Goal: Information Seeking & Learning: Learn about a topic

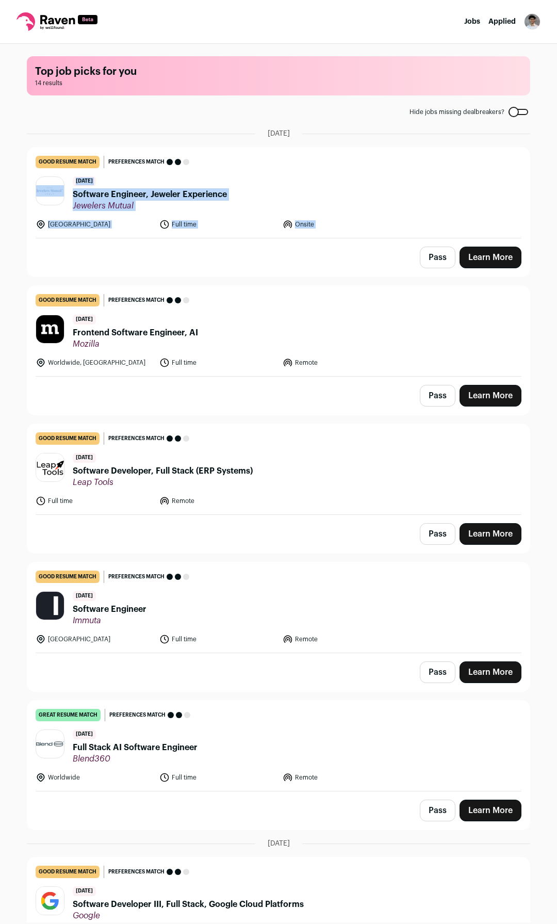
drag, startPoint x: 0, startPoint y: 232, endPoint x: 102, endPoint y: 312, distance: 129.0
click at [33, 263] on div "Top job picks for you 14 results Hide jobs missing dealbreakers? August 25th, 2…" at bounding box center [278, 483] width 557 height 879
click at [149, 116] on main "Top job picks for you 14 results Hide jobs missing dealbreakers? August 25th, 2…" at bounding box center [278, 483] width 528 height 879
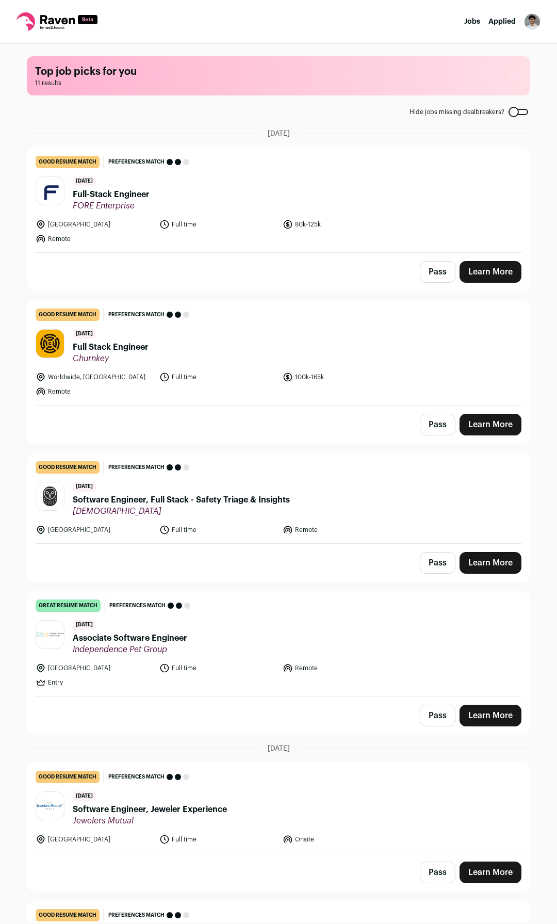
click at [212, 619] on link "great resume match You meet the must-have requirements, the nice-to-have requir…" at bounding box center [278, 643] width 503 height 105
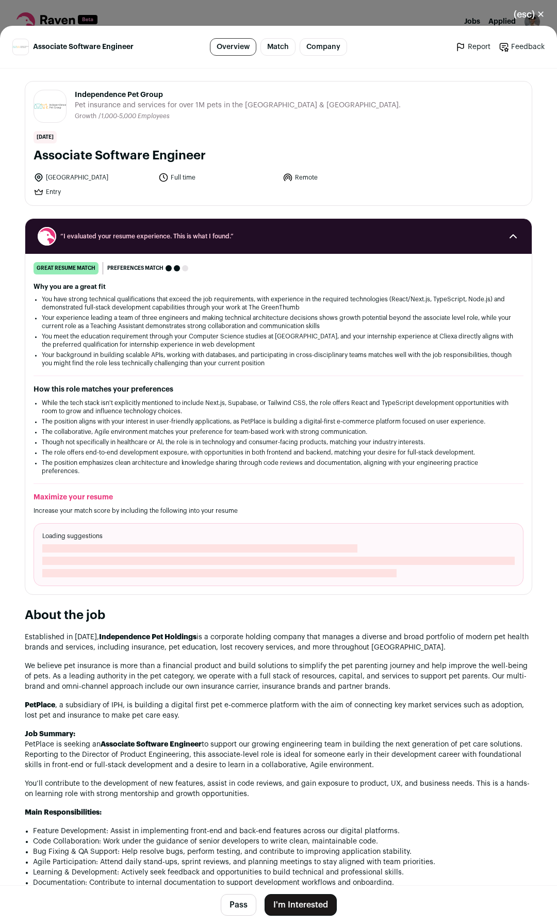
click at [67, 407] on li "While the tech stack isn't explicitly mentioned to include Next.js, Supabase, o…" at bounding box center [279, 407] width 474 height 17
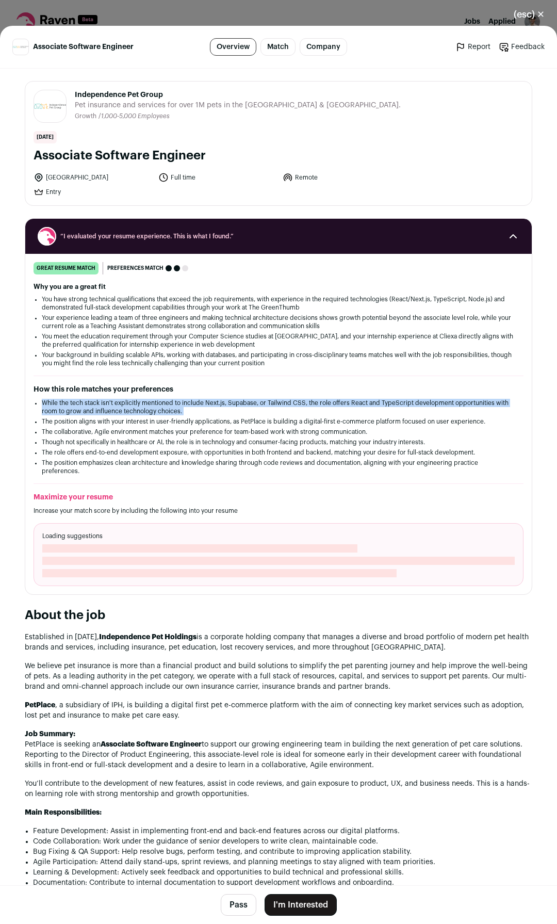
click at [67, 407] on li "While the tech stack isn't explicitly mentioned to include Next.js, Supabase, o…" at bounding box center [279, 407] width 474 height 17
click at [257, 398] on div "How this role matches your preferences While the tech stack isn't explicitly me…" at bounding box center [279, 429] width 490 height 91
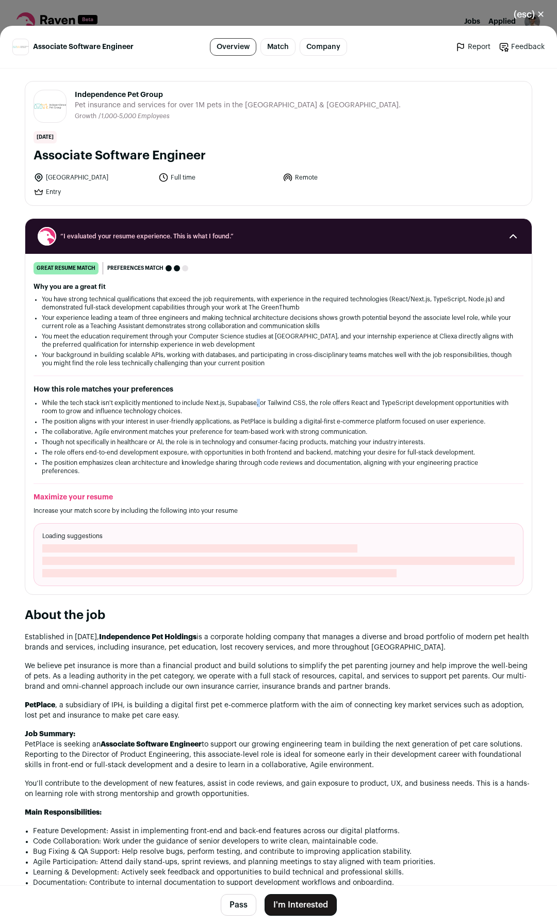
click at [257, 398] on div "How this role matches your preferences While the tech stack isn't explicitly me…" at bounding box center [279, 429] width 490 height 91
click at [260, 400] on li "While the tech stack isn't explicitly mentioned to include Next.js, Supabase, o…" at bounding box center [279, 407] width 474 height 17
click at [429, 16] on div "(esc) ✕ Associate Software Engineer Overview Match Company Report Feedback Repo…" at bounding box center [278, 462] width 557 height 924
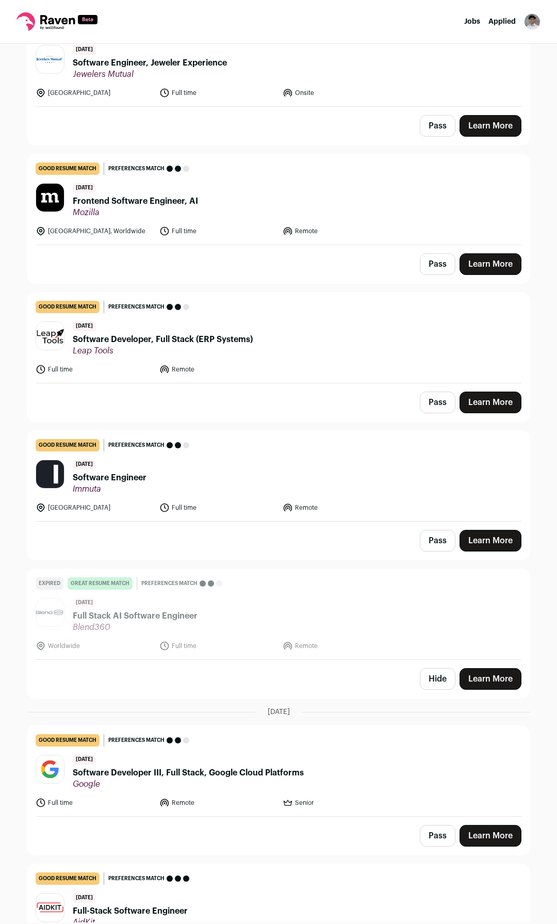
scroll to position [832, 0]
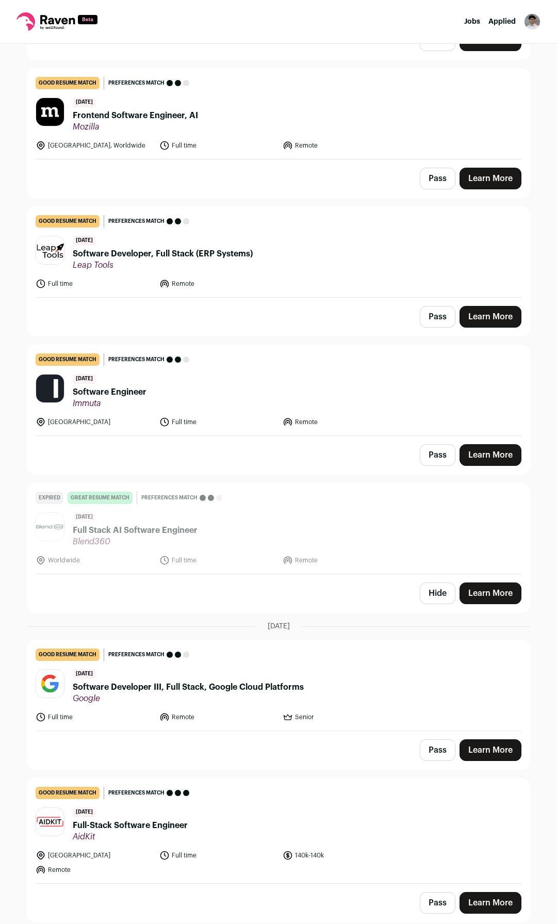
click at [114, 826] on span "Full-Stack Software Engineer" at bounding box center [130, 825] width 115 height 12
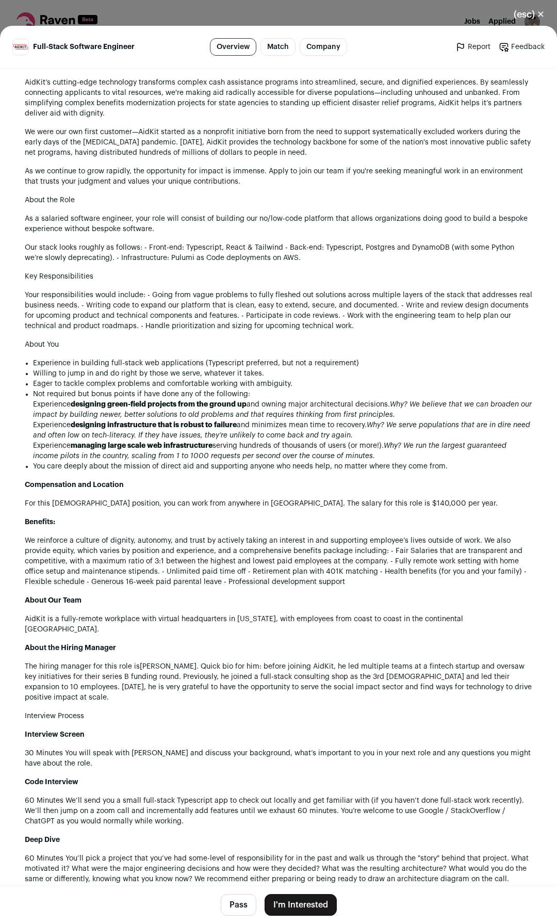
scroll to position [1094, 0]
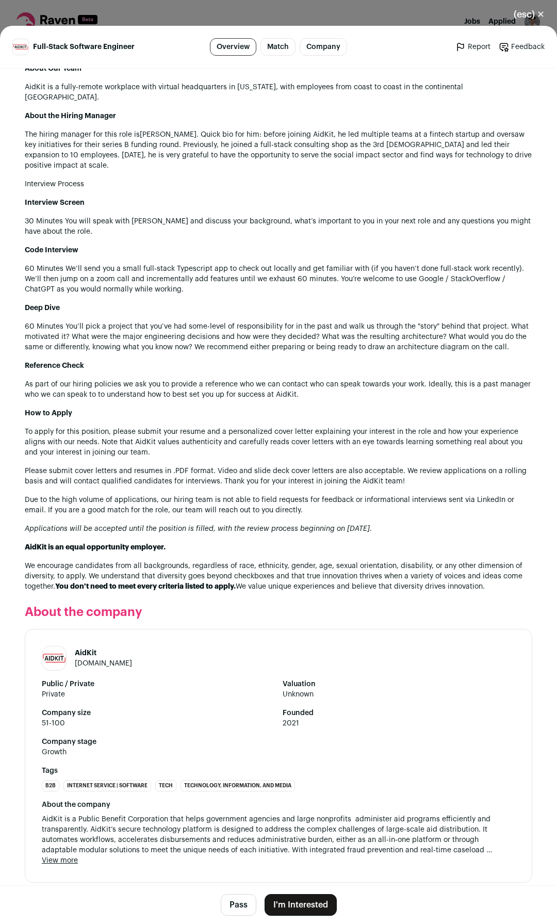
drag, startPoint x: 209, startPoint y: 632, endPoint x: 196, endPoint y: 767, distance: 135.9
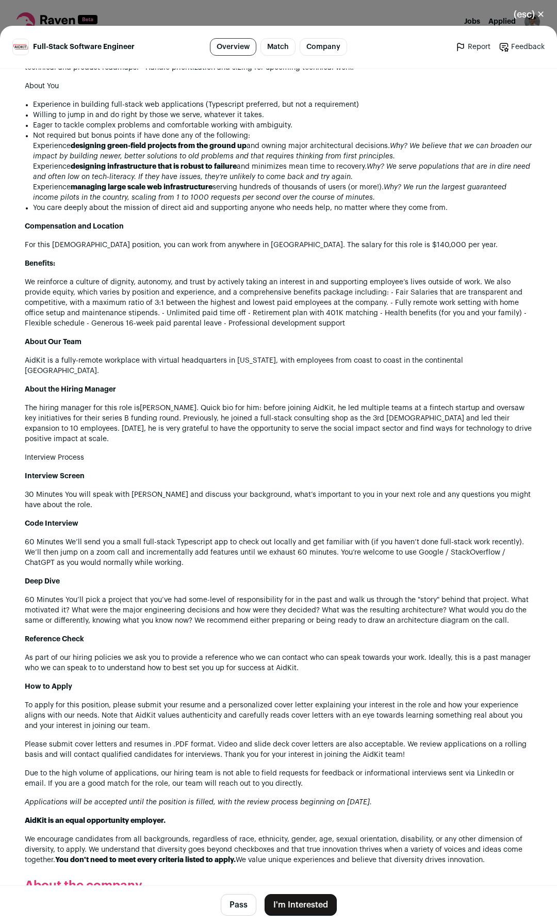
drag, startPoint x: 214, startPoint y: 569, endPoint x: 222, endPoint y: 541, distance: 28.6
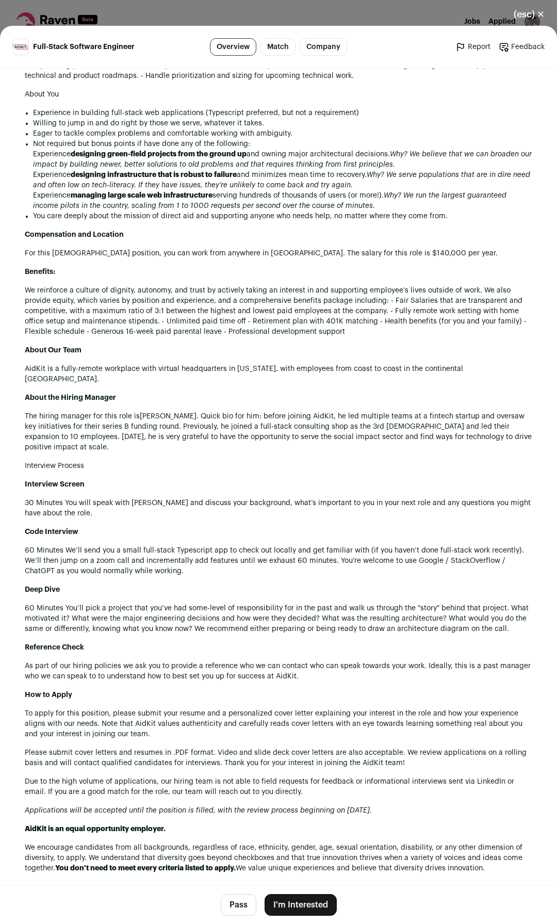
click at [193, 498] on p "30 Minutes You will speak with [PERSON_NAME] and discuss your background, what’…" at bounding box center [279, 508] width 508 height 21
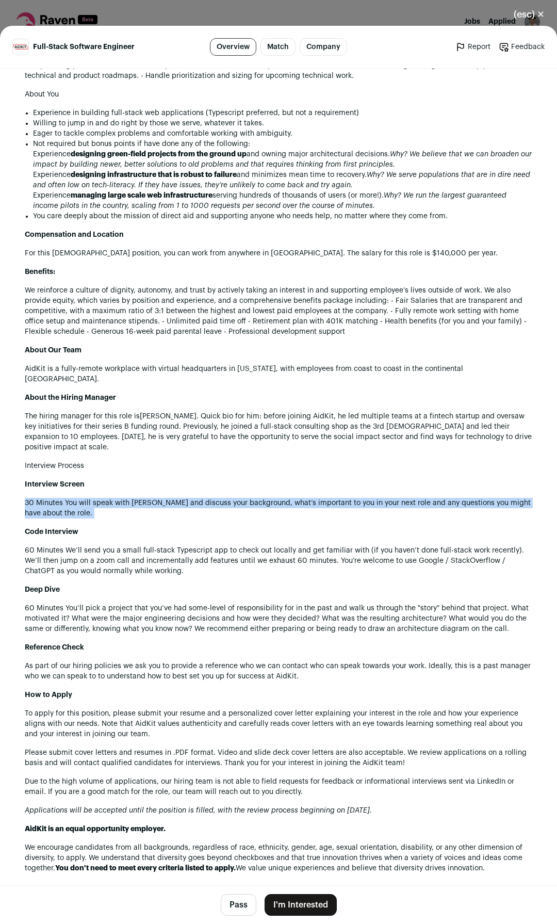
click at [193, 498] on p "30 Minutes You will speak with [PERSON_NAME] and discuss your background, what’…" at bounding box center [279, 508] width 508 height 21
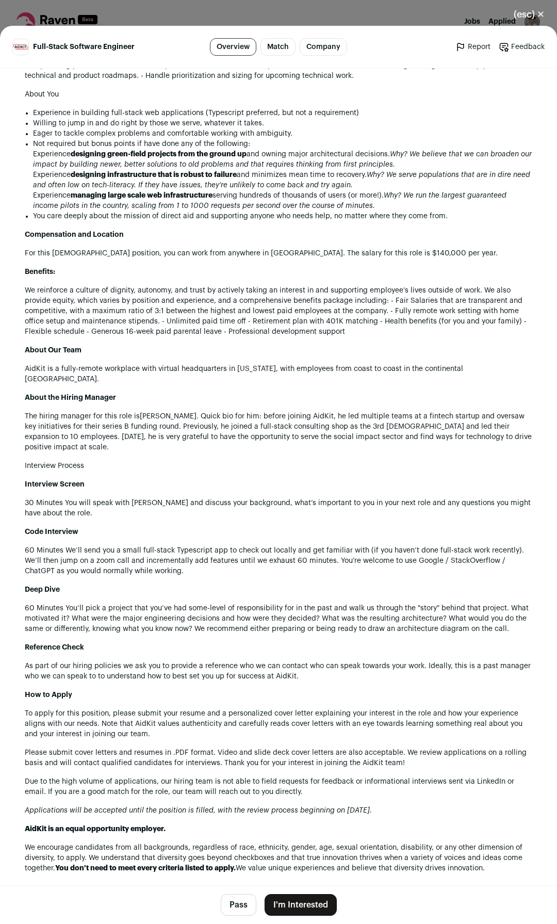
click at [298, 480] on div "About AidKit AidKit’s cutting-edge technology transforms complex cash assistanc…" at bounding box center [279, 341] width 508 height 1065
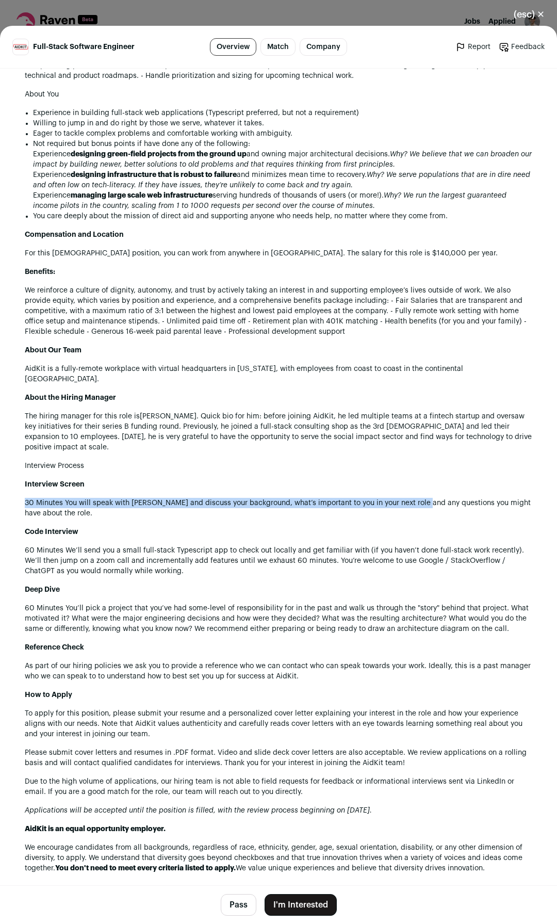
drag, startPoint x: 298, startPoint y: 480, endPoint x: 421, endPoint y: 497, distance: 123.4
click at [418, 497] on div "About AidKit AidKit’s cutting-edge technology transforms complex cash assistanc…" at bounding box center [279, 341] width 508 height 1065
click at [421, 498] on p "30 Minutes You will speak with [PERSON_NAME] and discuss your background, what’…" at bounding box center [279, 508] width 508 height 21
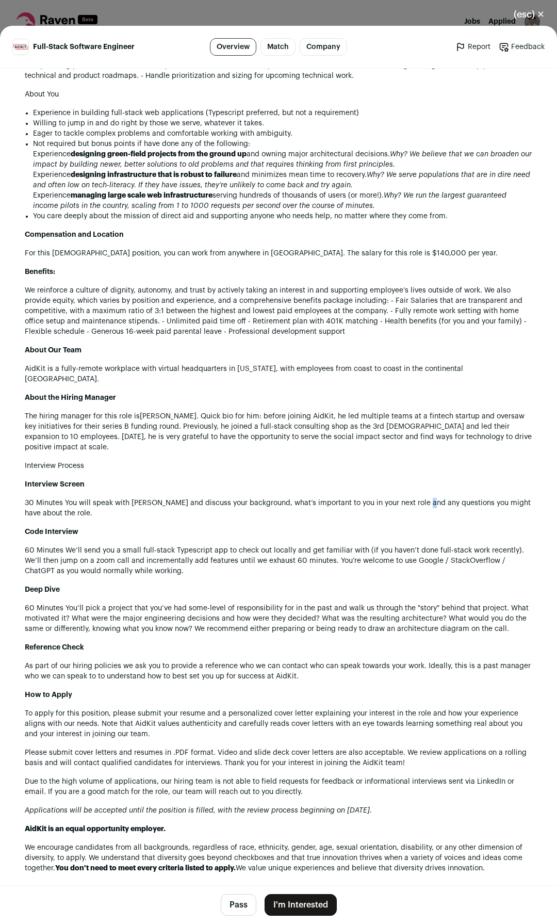
click at [421, 498] on p "30 Minutes You will speak with [PERSON_NAME] and discuss your background, what’…" at bounding box center [279, 508] width 508 height 21
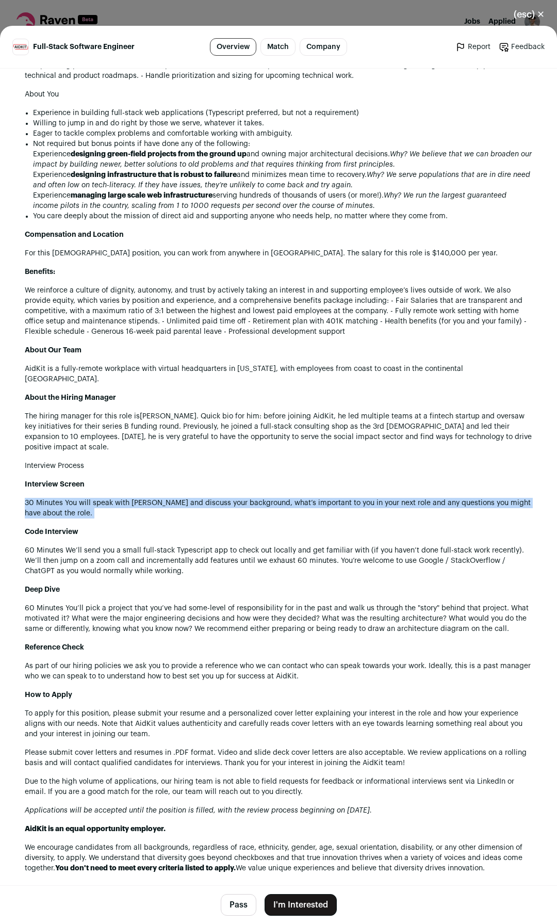
click at [421, 498] on p "30 Minutes You will speak with [PERSON_NAME] and discuss your background, what’…" at bounding box center [279, 508] width 508 height 21
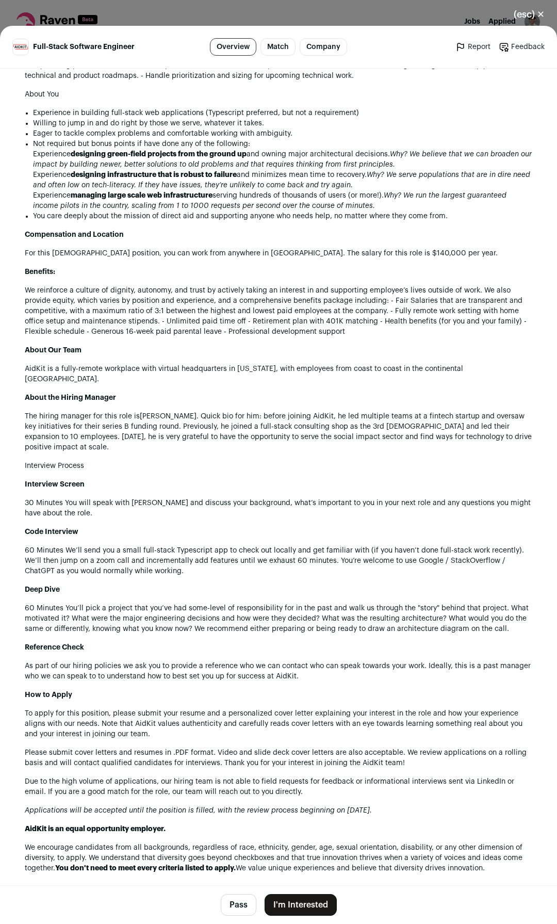
click at [67, 555] on p "60 Minutes We’ll send you a small full-stack Typescript app to check out locall…" at bounding box center [279, 560] width 508 height 31
click at [19, 541] on div "AidKit [DOMAIN_NAME] Public / Private Private Valuation Unknown Company size 51…" at bounding box center [278, 216] width 557 height 1921
click at [23, 541] on div "AidKit [DOMAIN_NAME] Public / Private Private Valuation Unknown Company size 51…" at bounding box center [278, 216] width 557 height 1921
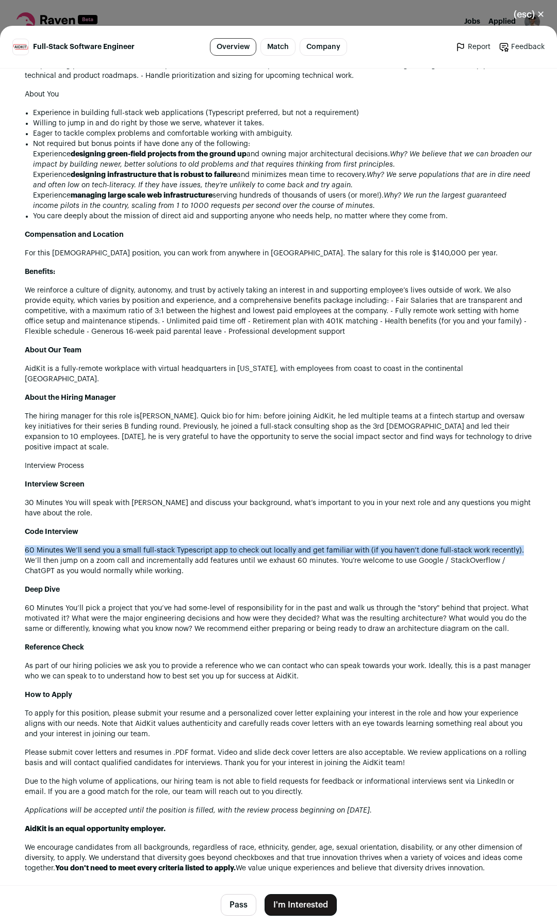
drag, startPoint x: 23, startPoint y: 541, endPoint x: 523, endPoint y: 537, distance: 499.5
click at [523, 537] on div "AidKit [DOMAIN_NAME] Public / Private Private Valuation Unknown Company size 51…" at bounding box center [278, 216] width 557 height 1921
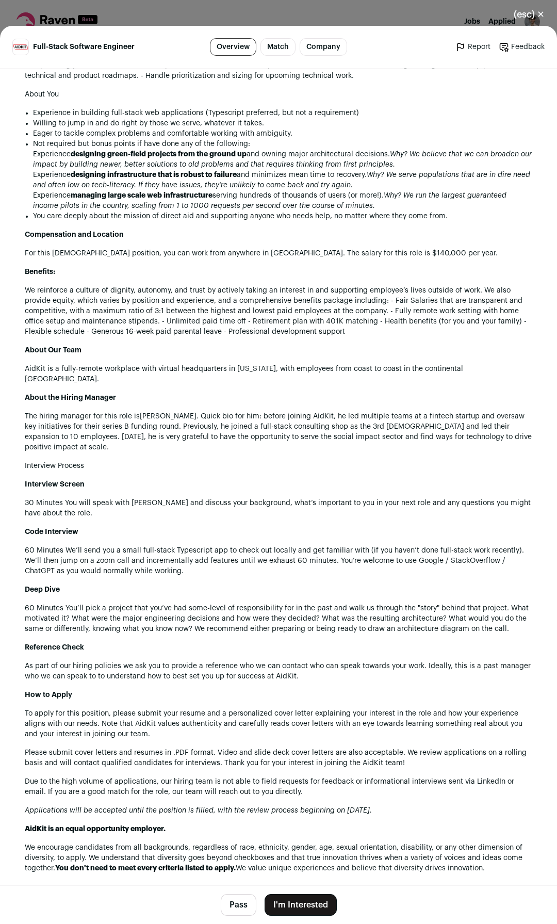
click at [28, 552] on p "60 Minutes We’ll send you a small full-stack Typescript app to check out locall…" at bounding box center [279, 560] width 508 height 31
drag, startPoint x: 28, startPoint y: 552, endPoint x: 322, endPoint y: 549, distance: 293.6
click at [322, 549] on p "60 Minutes We’ll send you a small full-stack Typescript app to check out locall…" at bounding box center [279, 560] width 508 height 31
click at [337, 549] on p "60 Minutes We’ll send you a small full-stack Typescript app to check out locall…" at bounding box center [279, 560] width 508 height 31
drag, startPoint x: 337, startPoint y: 549, endPoint x: 472, endPoint y: 568, distance: 136.1
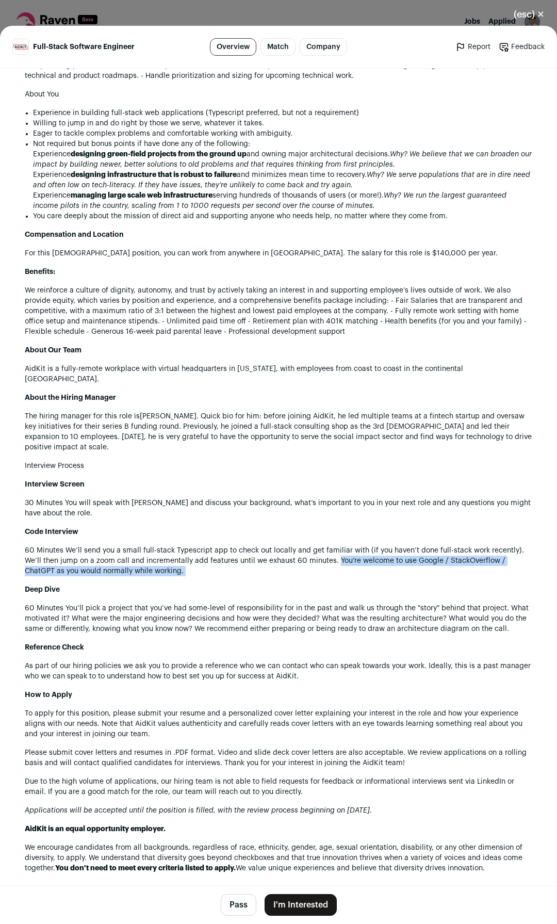
click at [472, 568] on div "About AidKit AidKit’s cutting-edge technology transforms complex cash assistanc…" at bounding box center [279, 341] width 508 height 1065
click at [126, 561] on p "60 Minutes We’ll send you a small full-stack Typescript app to check out locall…" at bounding box center [279, 560] width 508 height 31
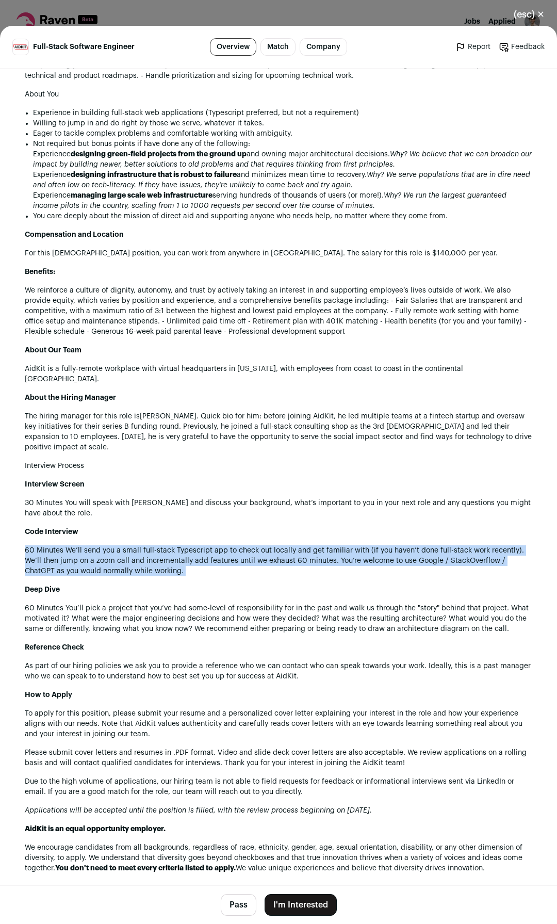
click at [126, 561] on p "60 Minutes We’ll send you a small full-stack Typescript app to check out locall…" at bounding box center [279, 560] width 508 height 31
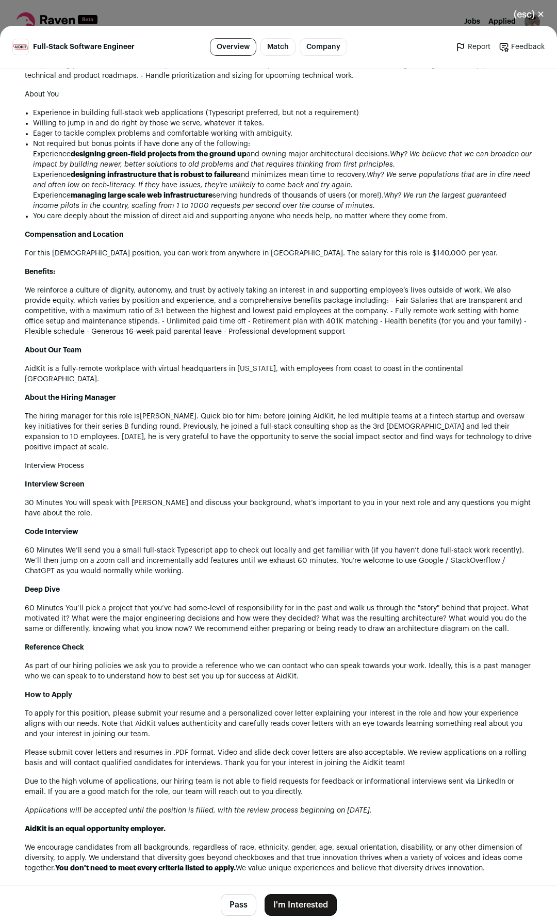
click at [102, 603] on p "60 Minutes You’ll pick a project that you’ve had some-level of responsibility f…" at bounding box center [279, 618] width 508 height 31
drag, startPoint x: 102, startPoint y: 594, endPoint x: 0, endPoint y: 602, distance: 102.5
click at [0, 602] on div "AidKit [DOMAIN_NAME] Public / Private Private Valuation Unknown Company size 51…" at bounding box center [278, 216] width 557 height 1921
click at [175, 603] on p "60 Minutes You’ll pick a project that you’ve had some-level of responsibility f…" at bounding box center [279, 618] width 508 height 31
drag, startPoint x: 175, startPoint y: 599, endPoint x: 272, endPoint y: 595, distance: 97.6
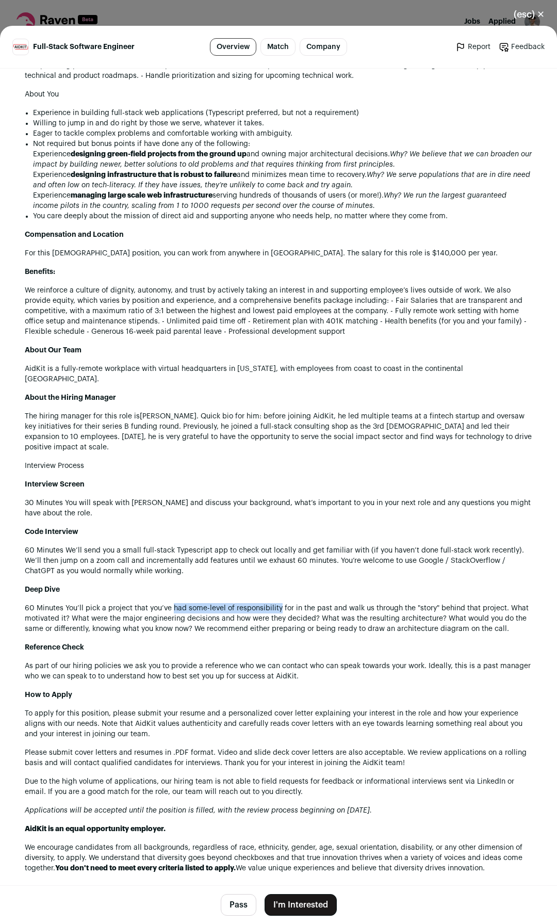
click at [272, 603] on p "60 Minutes You’ll pick a project that you’ve had some-level of responsibility f…" at bounding box center [279, 618] width 508 height 31
click at [307, 603] on p "60 Minutes You’ll pick a project that you’ve had some-level of responsibility f…" at bounding box center [279, 618] width 508 height 31
drag, startPoint x: 307, startPoint y: 598, endPoint x: 422, endPoint y: 600, distance: 115.6
click at [422, 603] on p "60 Minutes You’ll pick a project that you’ve had some-level of responsibility f…" at bounding box center [279, 618] width 508 height 31
click at [433, 603] on p "60 Minutes You’ll pick a project that you’ve had some-level of responsibility f…" at bounding box center [279, 618] width 508 height 31
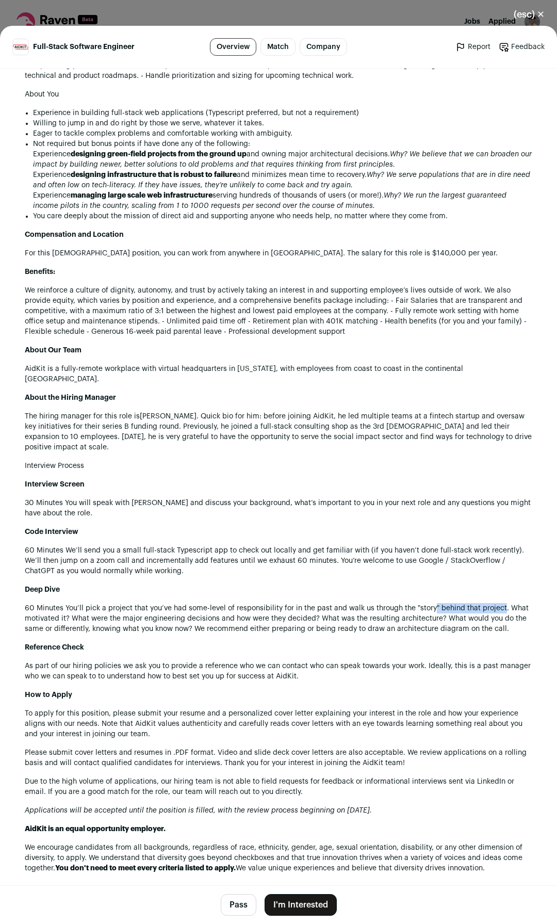
drag, startPoint x: 433, startPoint y: 599, endPoint x: 493, endPoint y: 598, distance: 59.3
click at [493, 603] on p "60 Minutes You’ll pick a project that you’ve had some-level of responsibility f…" at bounding box center [279, 618] width 508 height 31
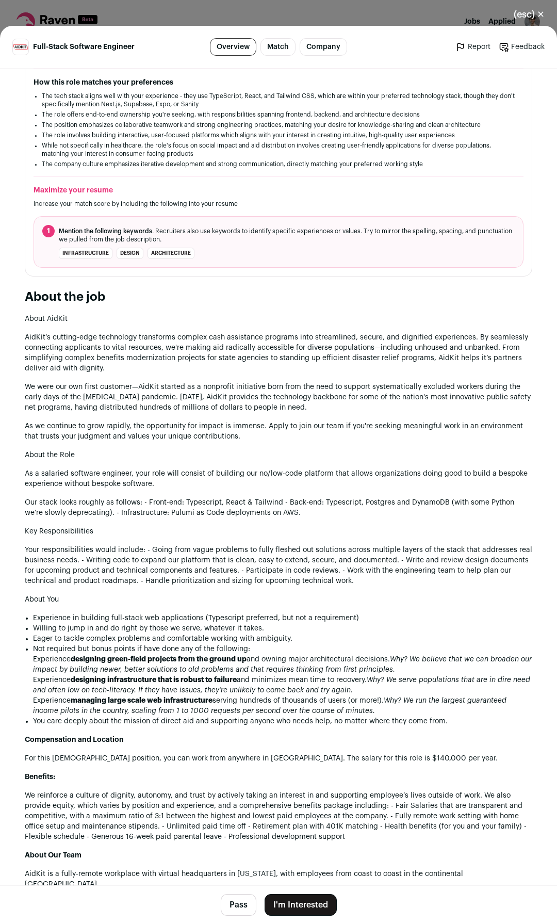
drag, startPoint x: 113, startPoint y: 621, endPoint x: 114, endPoint y: 581, distance: 39.7
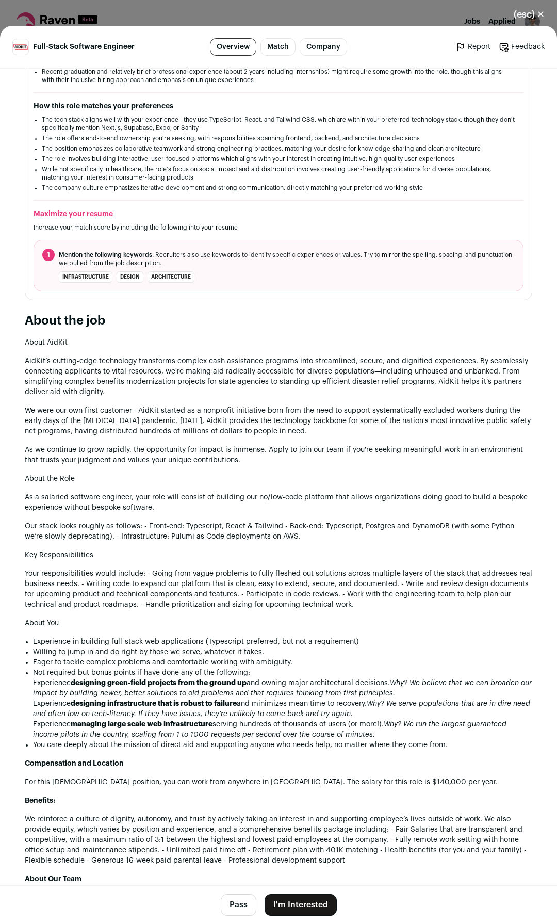
click at [154, 527] on p "Our stack looks roughly as follows: - Front-end: Typescript, React & Tailwind -…" at bounding box center [279, 531] width 508 height 21
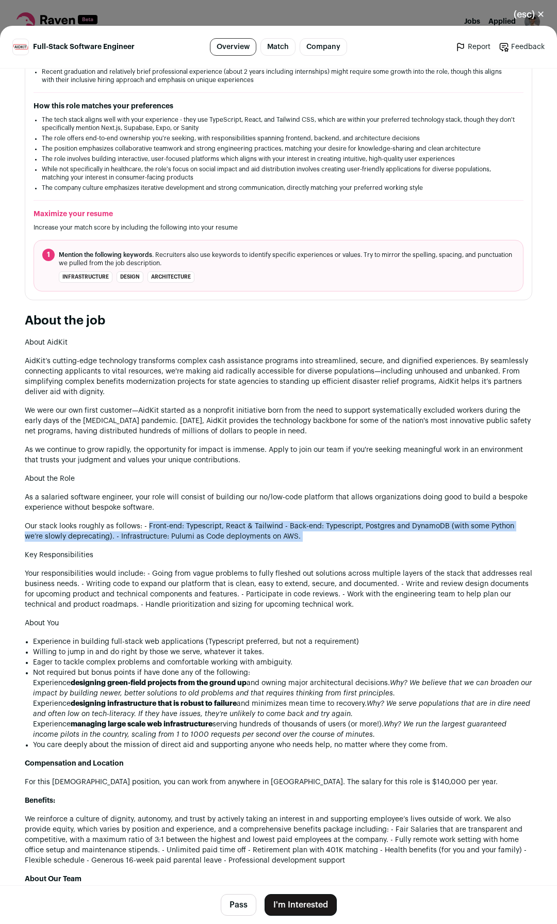
drag, startPoint x: 154, startPoint y: 527, endPoint x: 499, endPoint y: 534, distance: 345.3
click at [499, 534] on p "Our stack looks roughly as follows: - Front-end: Typescript, React & Tailwind -…" at bounding box center [279, 531] width 508 height 21
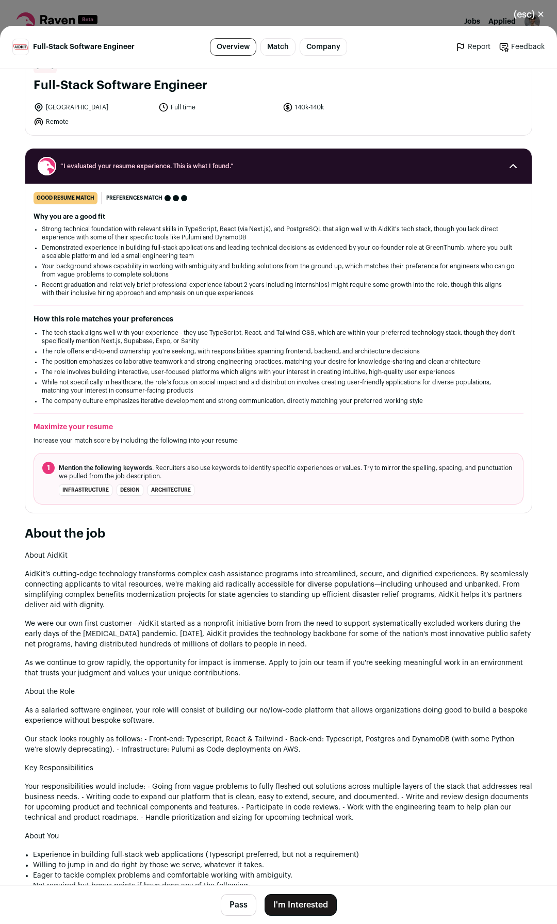
scroll to position [0, 0]
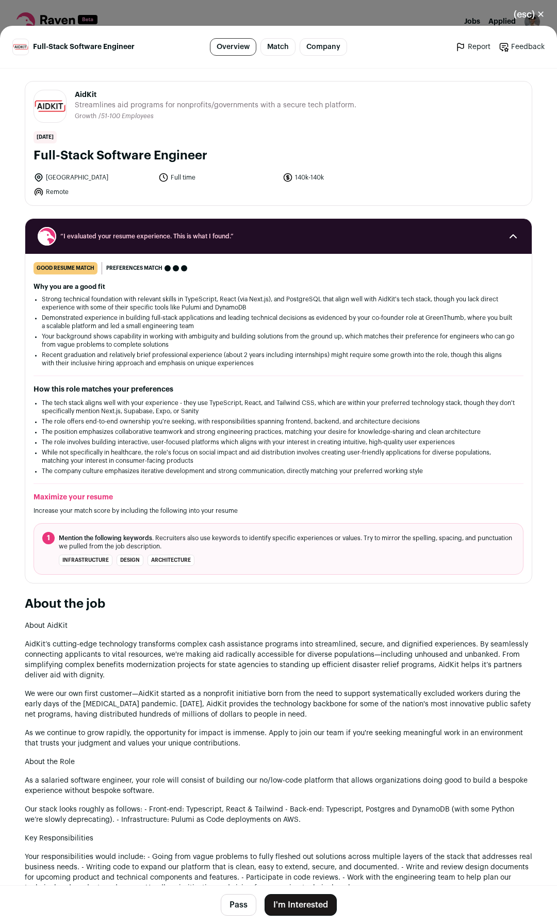
drag, startPoint x: 99, startPoint y: 535, endPoint x: 140, endPoint y: 450, distance: 94.4
click at [529, 15] on button "(esc) ✕" at bounding box center [530, 14] width 56 height 23
